Goal: Task Accomplishment & Management: Use online tool/utility

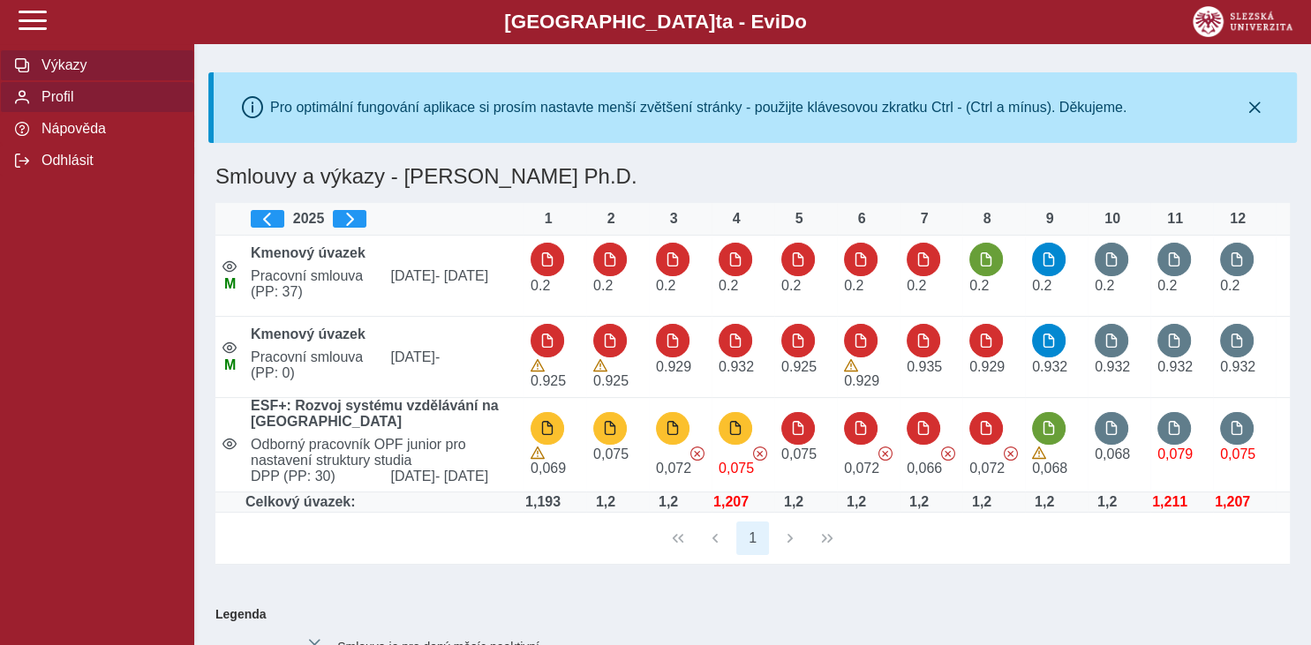
click at [68, 105] on span "Profil" at bounding box center [107, 97] width 143 height 16
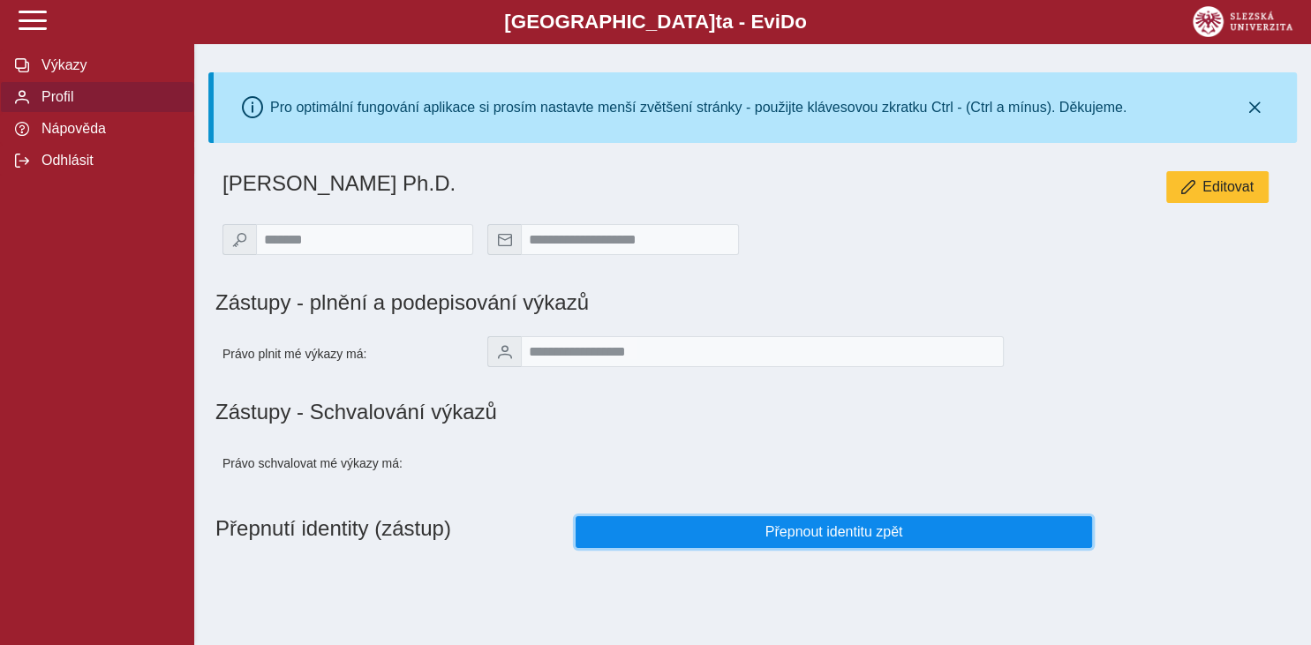
click at [846, 540] on span "Přepnout identitu zpět" at bounding box center [833, 532] width 486 height 16
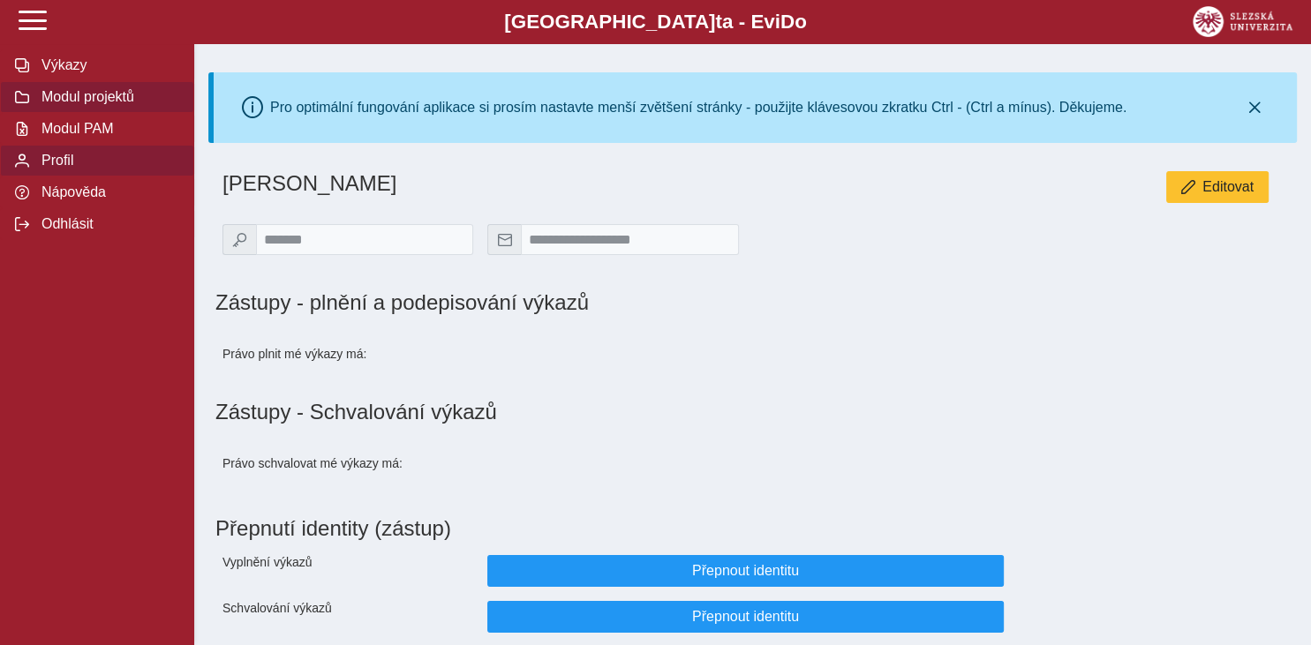
click at [94, 105] on span "Modul projektů" at bounding box center [107, 97] width 143 height 16
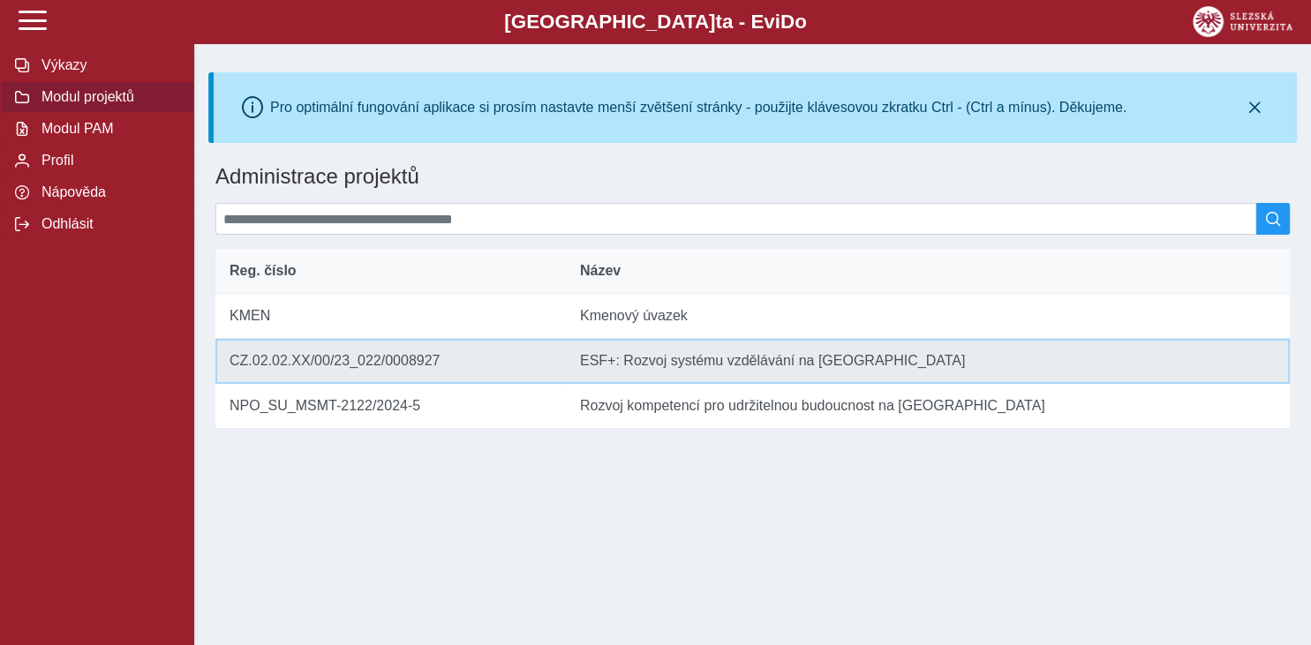
click at [635, 374] on td "Název ESF+: Rozvoj systému vzdělávání na [GEOGRAPHIC_DATA]" at bounding box center [928, 361] width 724 height 45
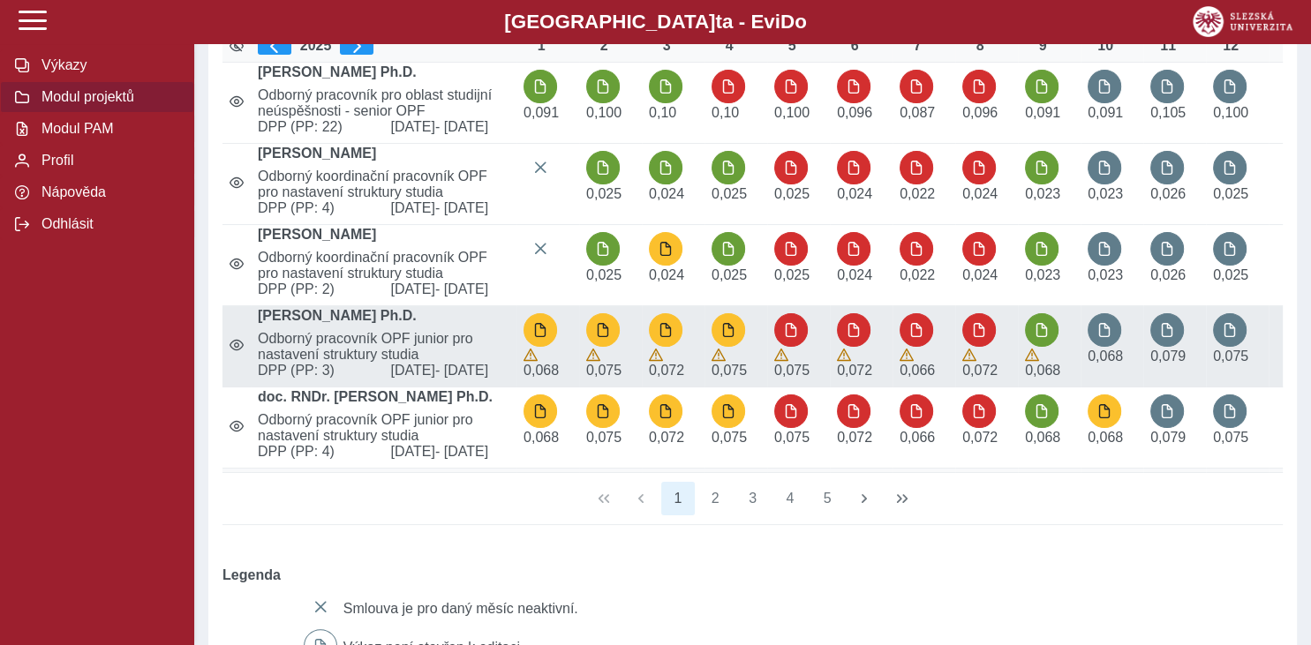
scroll to position [372, 0]
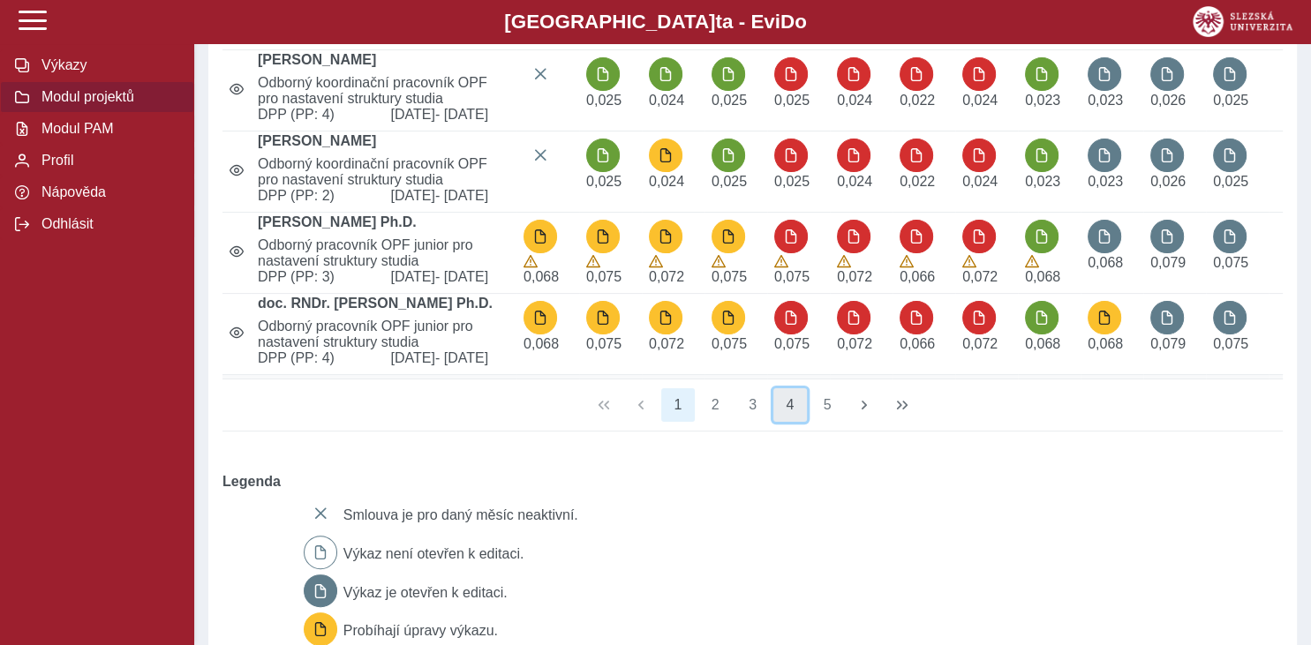
click at [788, 422] on button "4" at bounding box center [790, 405] width 34 height 34
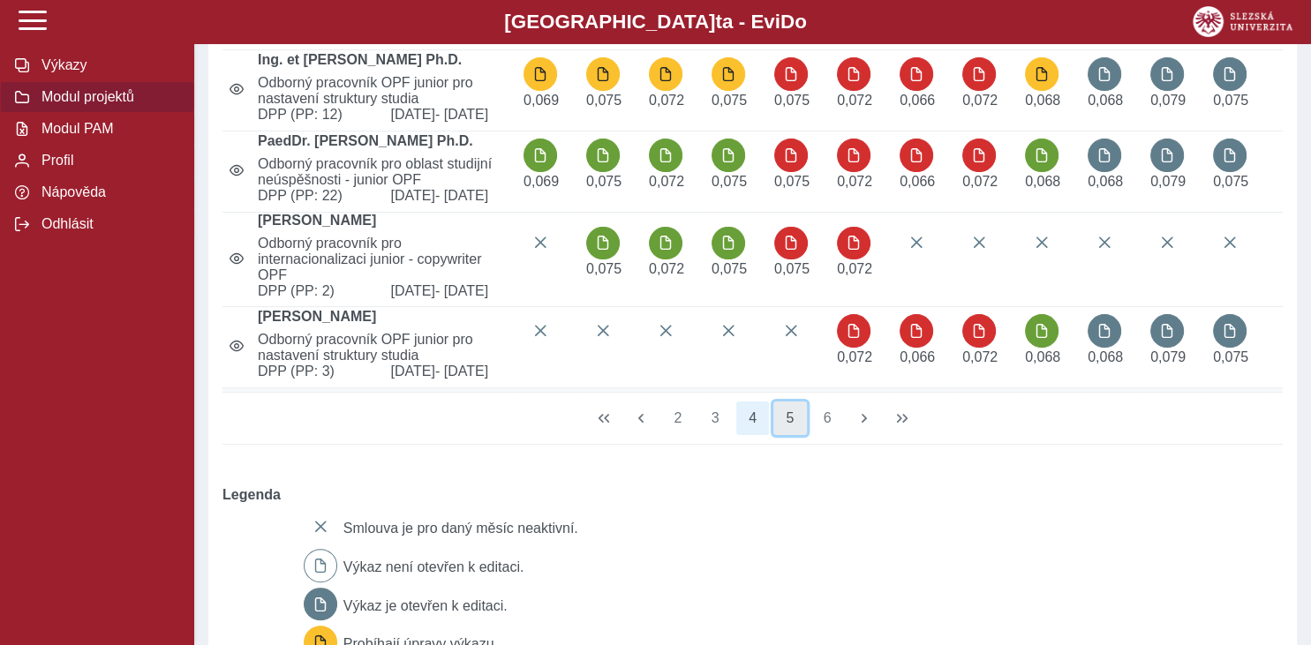
click at [793, 435] on button "5" at bounding box center [790, 419] width 34 height 34
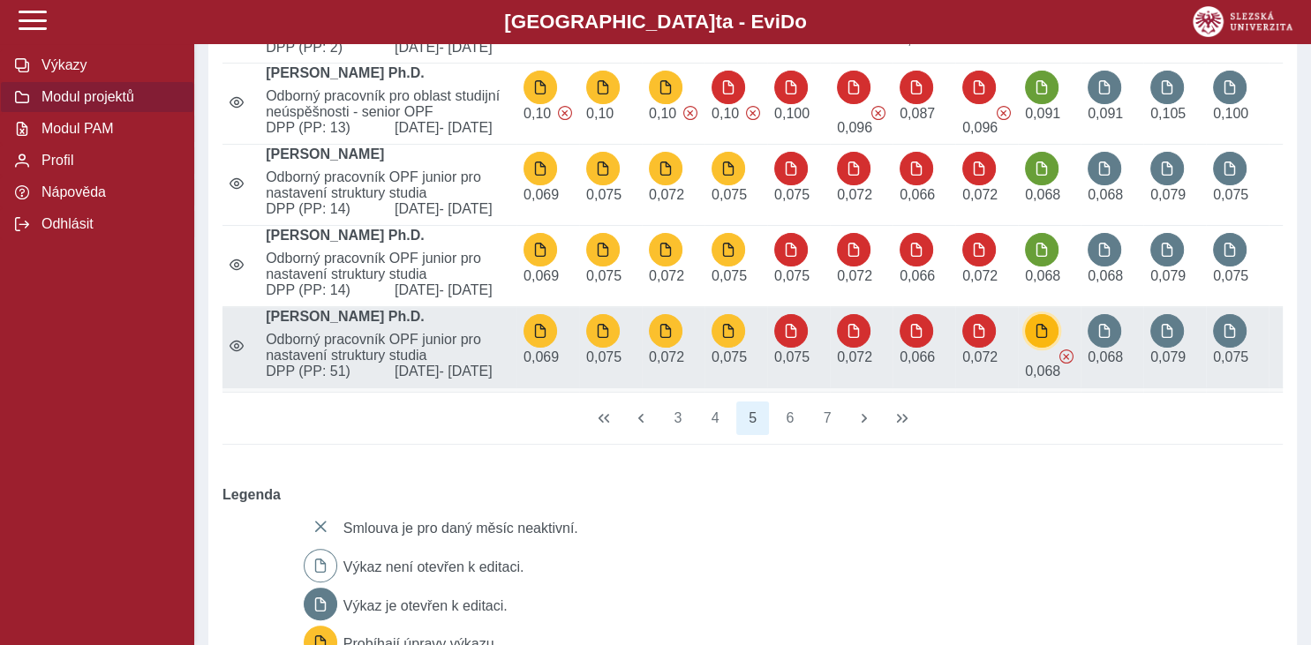
click at [1043, 338] on span "button" at bounding box center [1041, 331] width 14 height 14
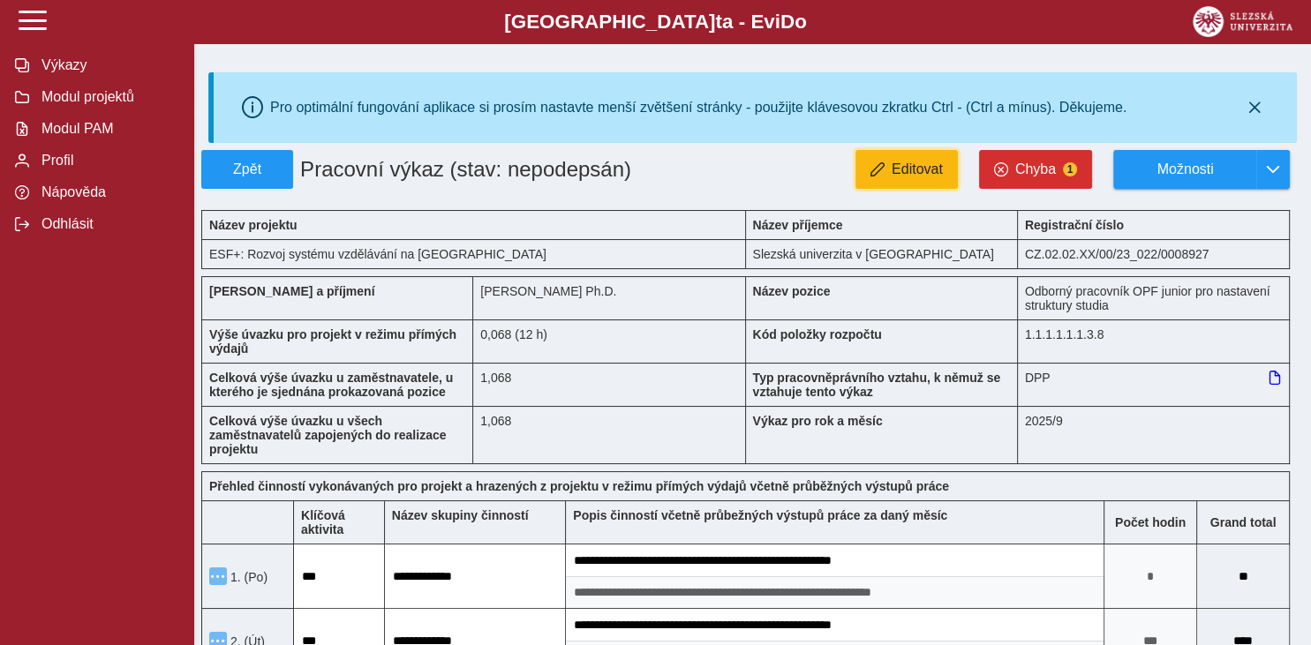
click at [924, 178] on button "Editovat" at bounding box center [906, 169] width 102 height 39
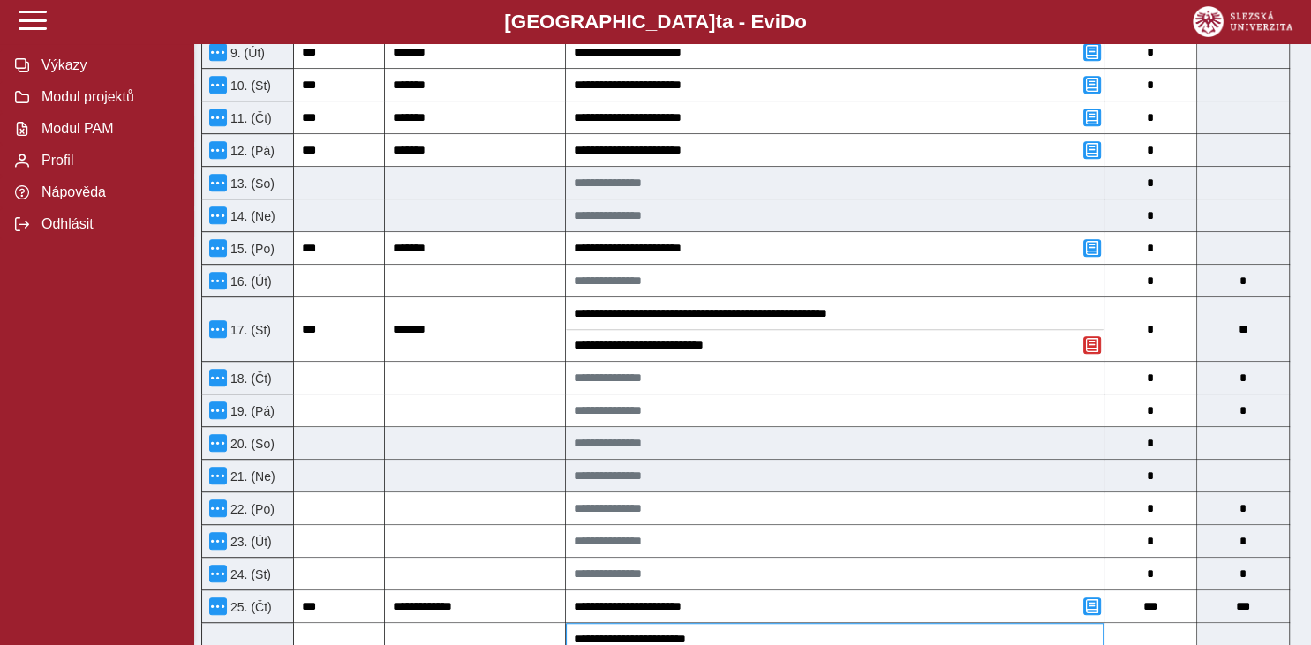
scroll to position [652, 0]
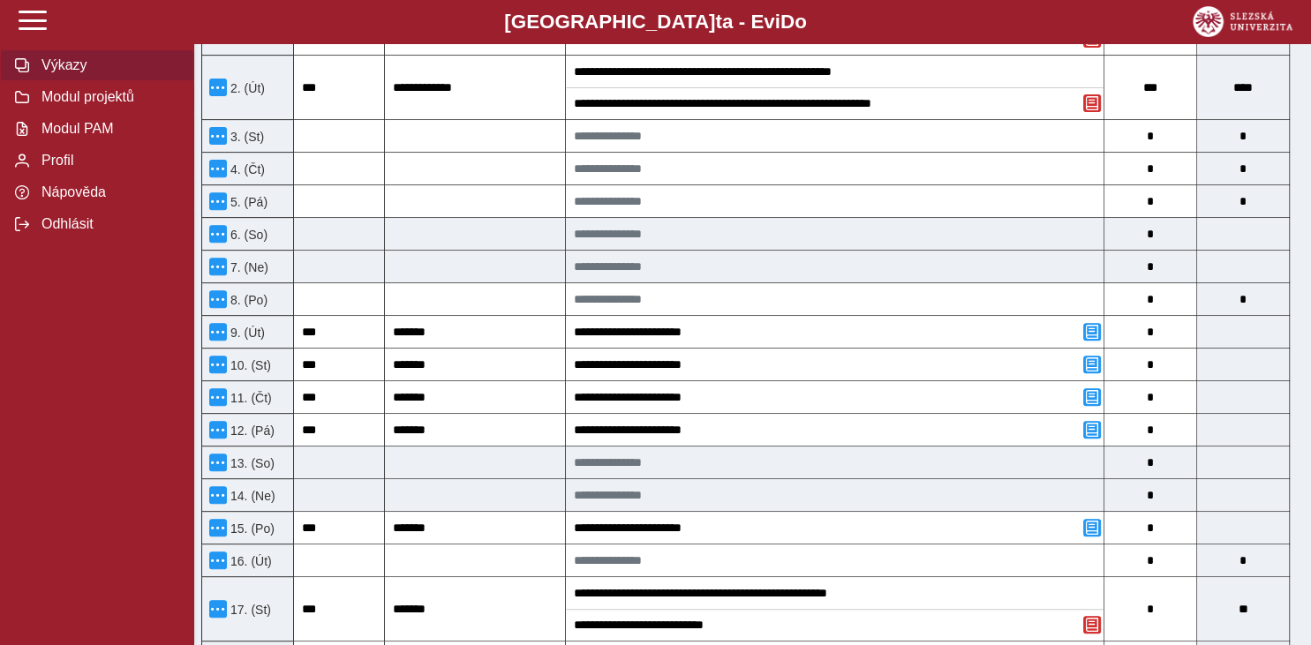
click at [53, 73] on span "Výkazy" at bounding box center [107, 65] width 143 height 16
